Goal: Complete application form

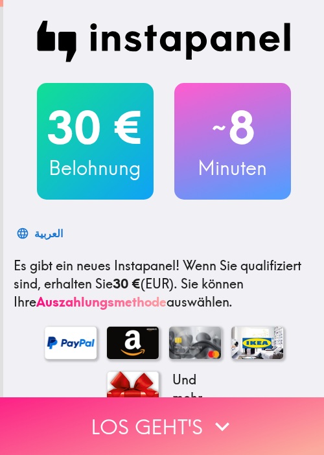
drag, startPoint x: 152, startPoint y: 417, endPoint x: 168, endPoint y: 417, distance: 16.9
click at [152, 417] on button "Los geht's" at bounding box center [162, 426] width 324 height 58
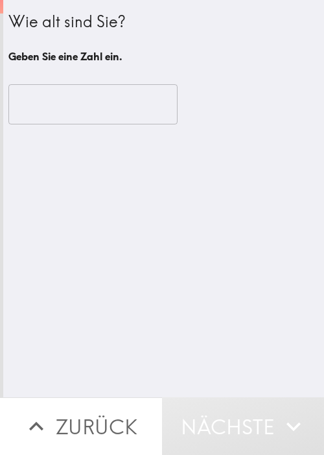
click at [137, 249] on div "Wie alt sind Sie? Geben Sie eine Zahl ein. ​" at bounding box center [163, 198] width 321 height 397
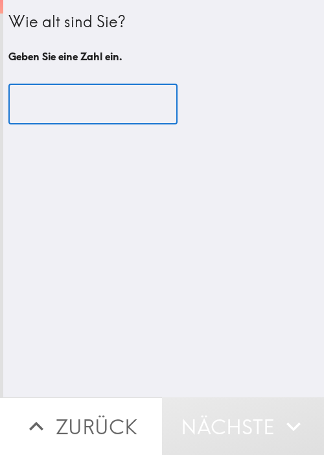
click at [70, 93] on input "number" at bounding box center [92, 104] width 169 height 40
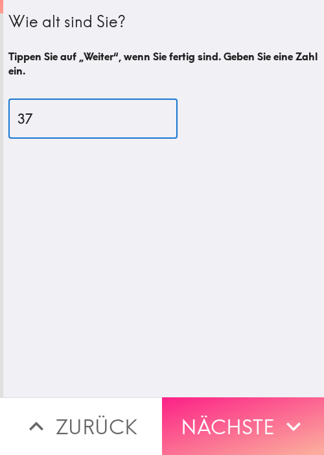
type input "37"
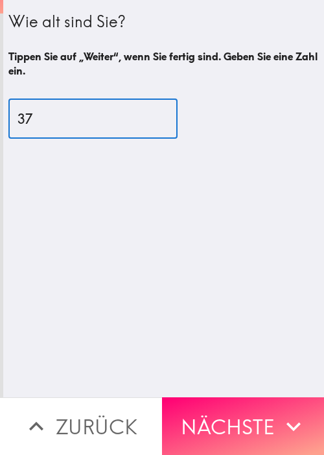
click at [270, 408] on button "Nächste" at bounding box center [243, 426] width 162 height 58
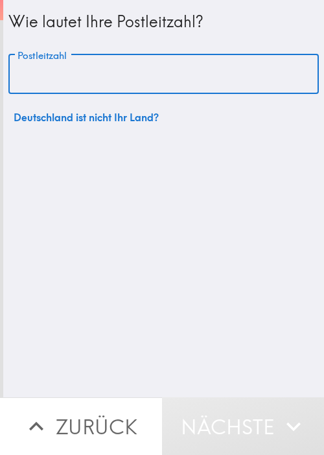
click at [124, 69] on input "Postleitzahl" at bounding box center [163, 74] width 310 height 40
paste input "11801"
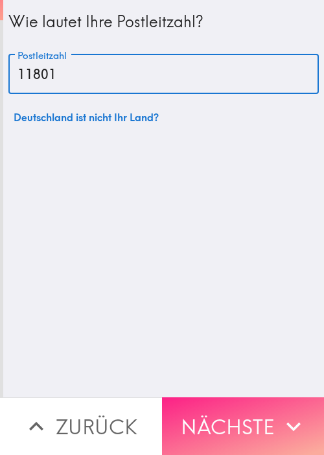
type input "11801"
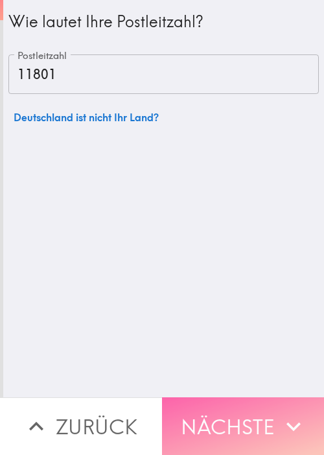
click at [259, 410] on button "Nächste" at bounding box center [243, 426] width 162 height 58
